Goal: Information Seeking & Learning: Learn about a topic

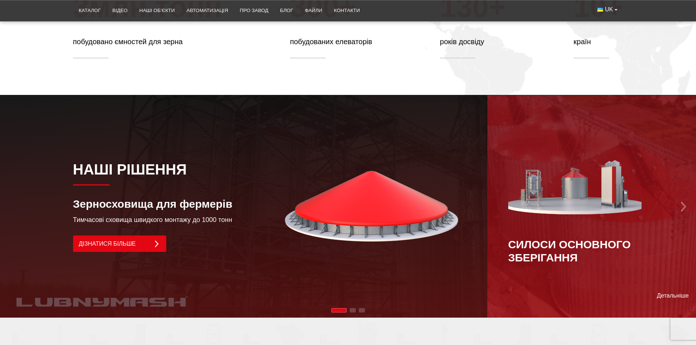
scroll to position [471, 0]
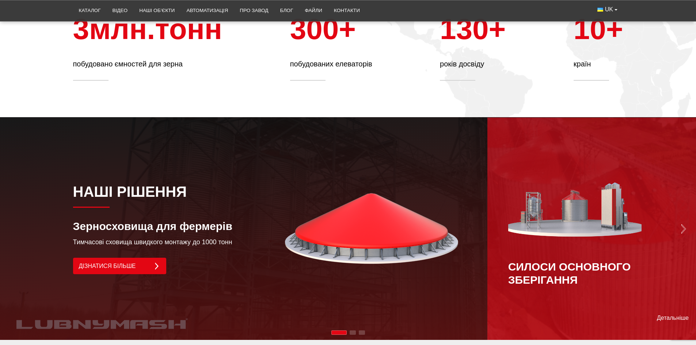
click at [683, 224] on img "Next slide" at bounding box center [684, 229] width 10 height 10
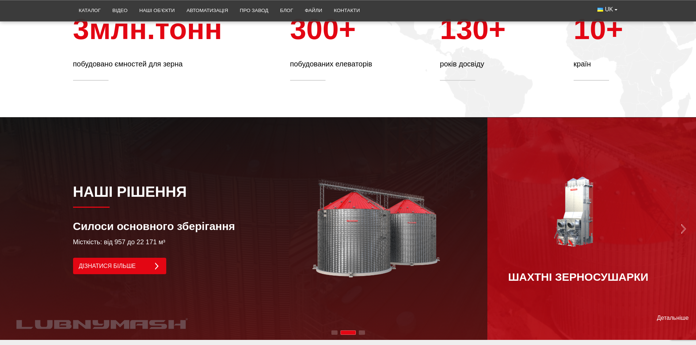
click at [683, 224] on img "Next slide" at bounding box center [684, 229] width 10 height 10
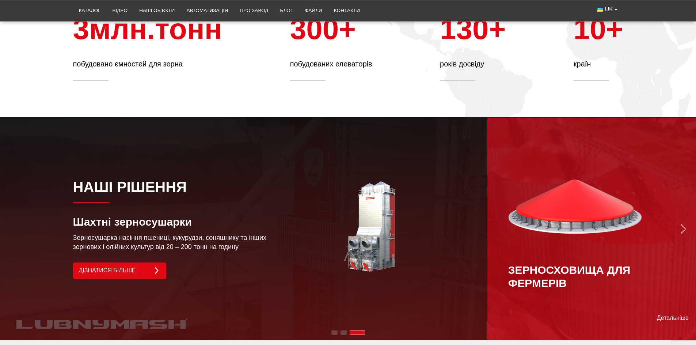
click at [683, 224] on img "Next slide" at bounding box center [684, 229] width 10 height 10
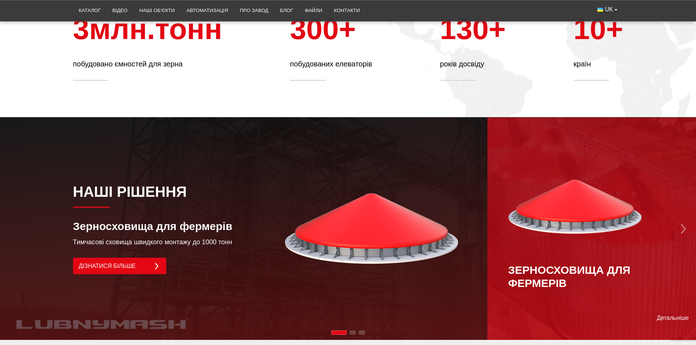
click at [683, 224] on img "Next slide" at bounding box center [684, 229] width 10 height 10
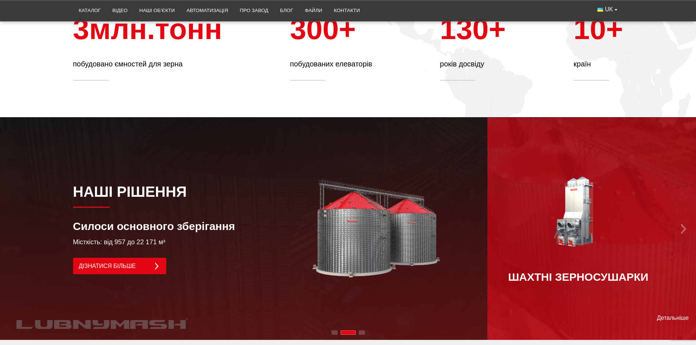
click at [683, 224] on img "Next slide" at bounding box center [684, 229] width 10 height 10
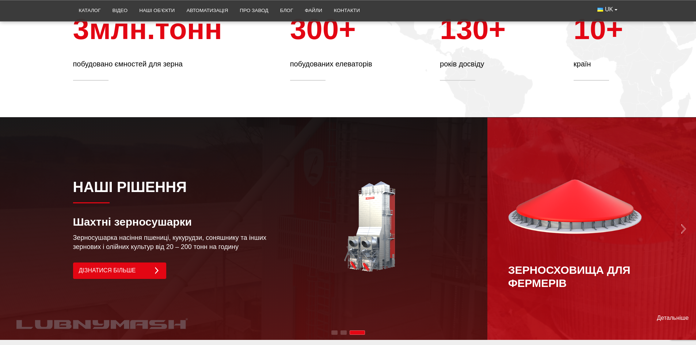
click at [683, 224] on img "Next slide" at bounding box center [684, 229] width 10 height 10
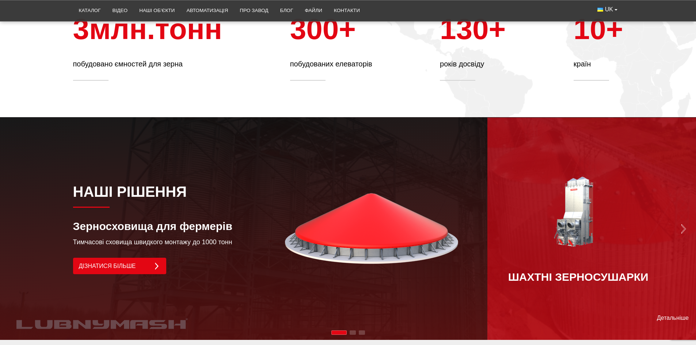
click at [683, 224] on img "Next slide" at bounding box center [684, 229] width 10 height 10
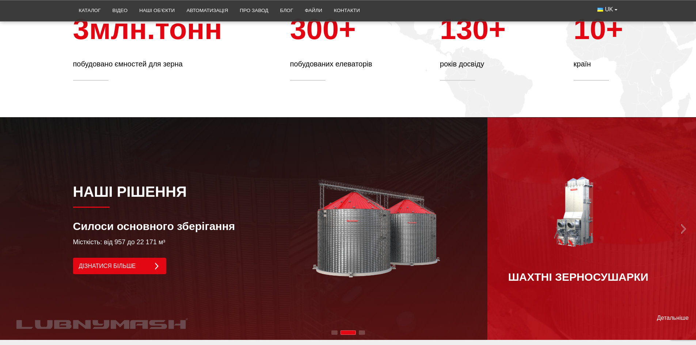
click at [683, 224] on img "Next slide" at bounding box center [684, 229] width 10 height 10
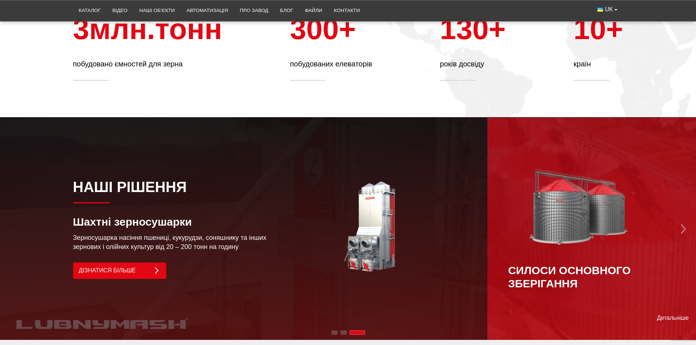
click at [683, 224] on img "Next slide" at bounding box center [684, 229] width 10 height 10
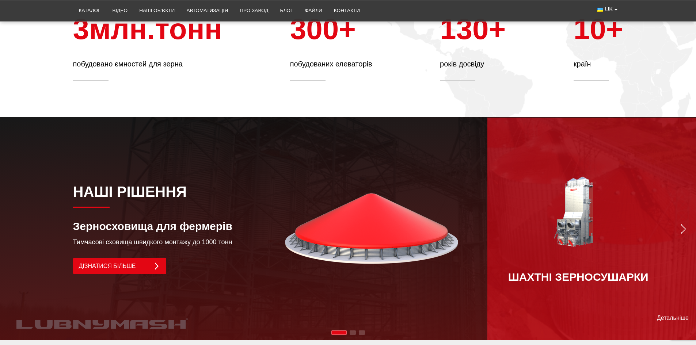
click at [683, 224] on img "Next slide" at bounding box center [684, 229] width 10 height 10
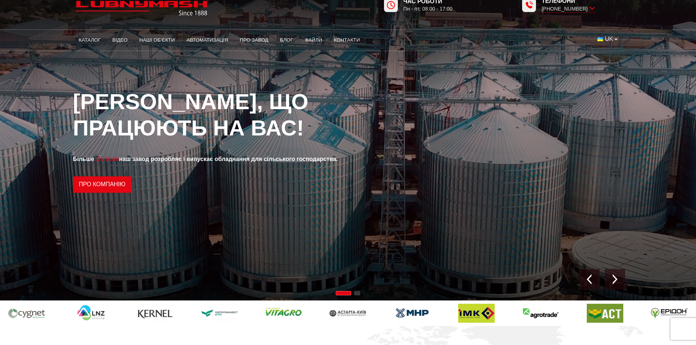
scroll to position [0, 0]
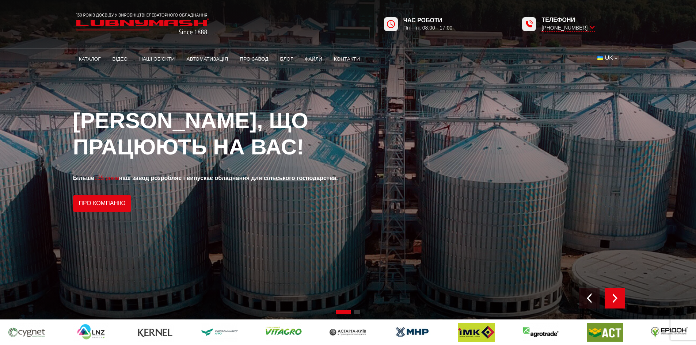
click at [614, 291] on div "Next slide" at bounding box center [615, 298] width 20 height 20
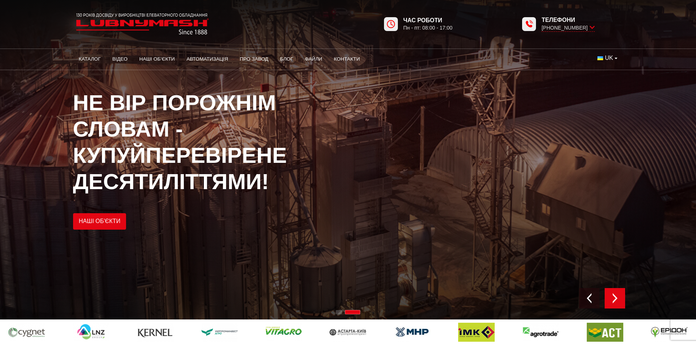
click at [614, 291] on div "Next slide" at bounding box center [615, 298] width 20 height 20
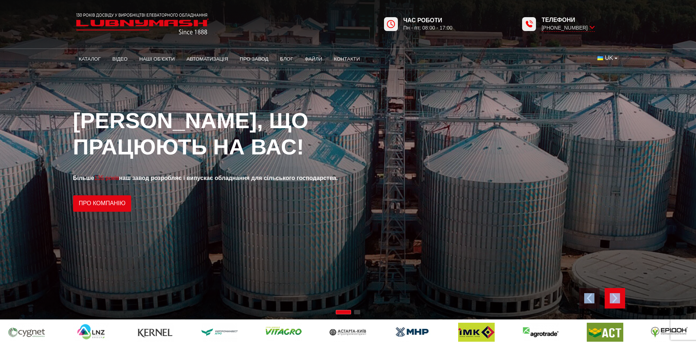
click at [614, 291] on div "Next slide" at bounding box center [615, 298] width 20 height 20
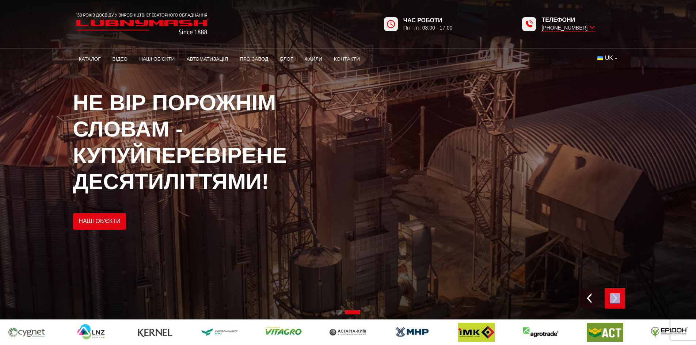
click at [614, 291] on div "Next slide" at bounding box center [615, 298] width 20 height 20
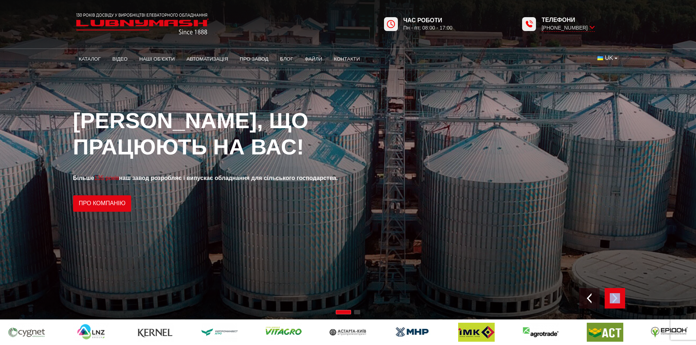
click at [614, 291] on div "Next slide" at bounding box center [615, 298] width 20 height 20
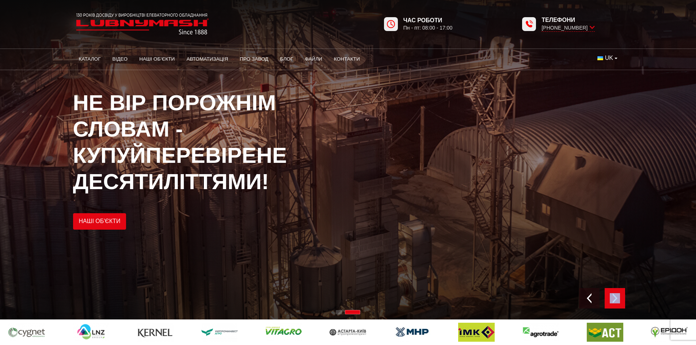
click at [614, 291] on div "Next slide" at bounding box center [615, 298] width 20 height 20
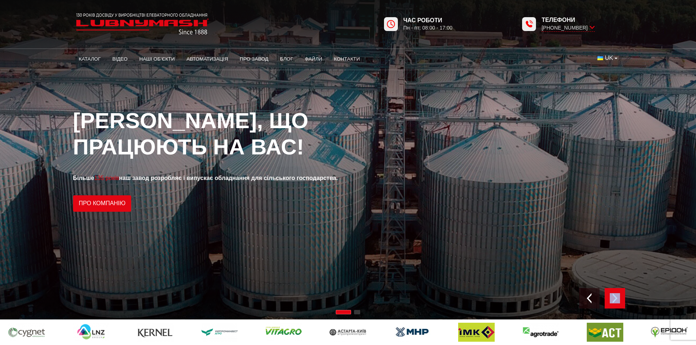
click at [614, 291] on div "Next slide" at bounding box center [615, 298] width 20 height 20
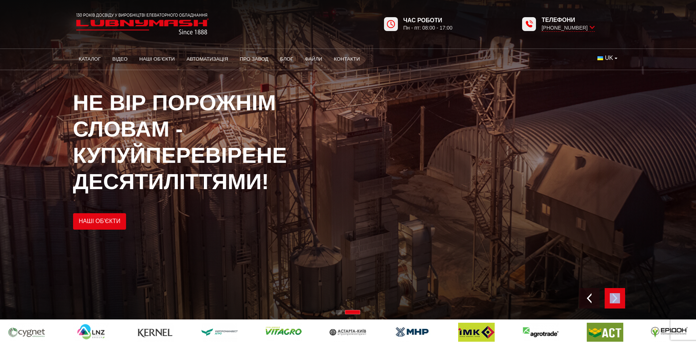
click at [614, 291] on div "Next slide" at bounding box center [615, 298] width 20 height 20
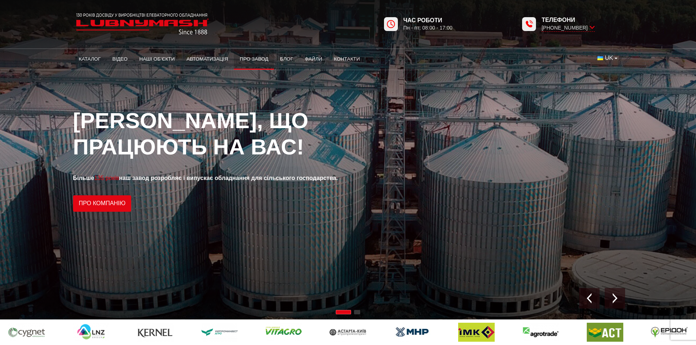
click at [246, 57] on link "Про завод" at bounding box center [254, 59] width 40 height 16
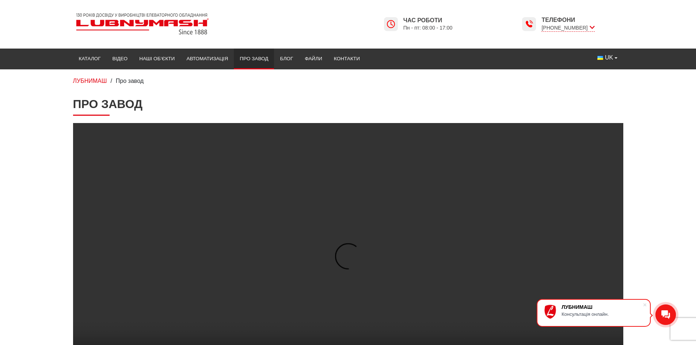
click at [83, 299] on video at bounding box center [348, 260] width 550 height 275
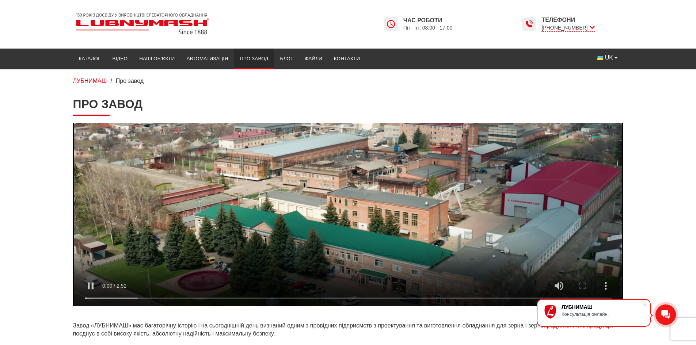
drag, startPoint x: 325, startPoint y: 293, endPoint x: 252, endPoint y: 94, distance: 212.0
